Goal: Contribute content

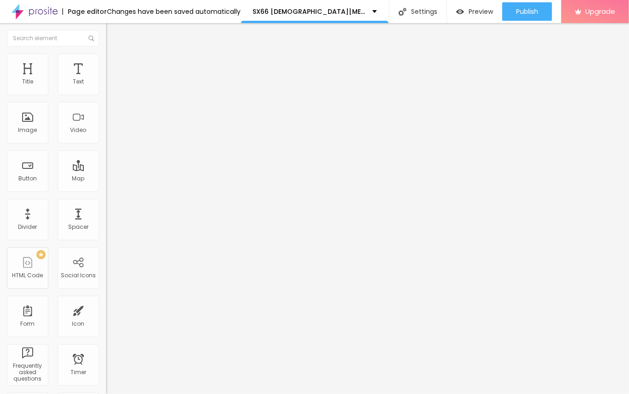
click at [106, 79] on span "Add image" at bounding box center [125, 75] width 38 height 8
click at [113, 31] on div "Edit Image" at bounding box center [137, 33] width 48 height 7
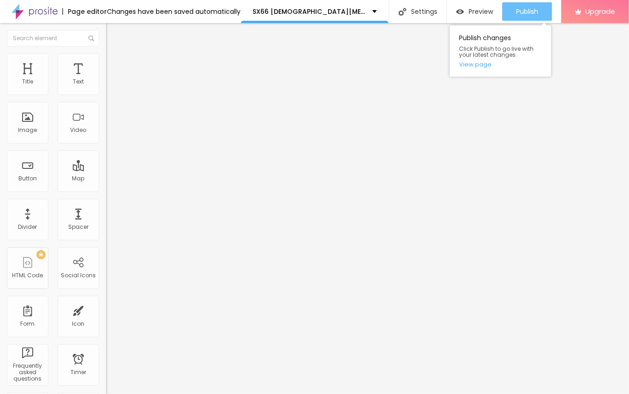
click at [517, 17] on div "Publish" at bounding box center [527, 11] width 22 height 18
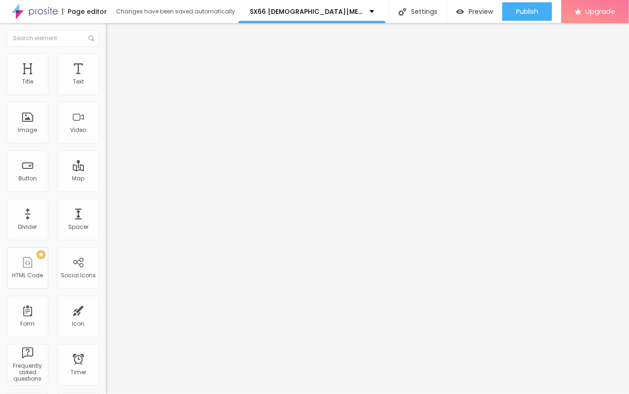
click at [106, 79] on span "Add image" at bounding box center [125, 75] width 38 height 8
click at [113, 34] on div "Edit Image" at bounding box center [137, 33] width 48 height 7
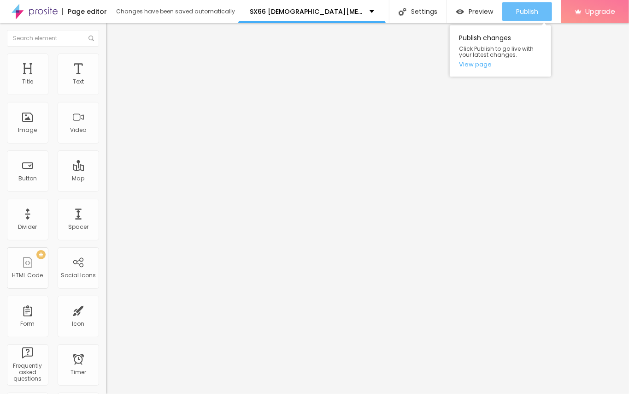
click at [533, 12] on span "Publish" at bounding box center [527, 11] width 22 height 7
